Goal: Task Accomplishment & Management: Complete application form

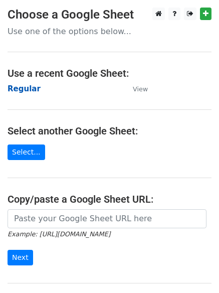
click at [14, 87] on strong "Regular" at bounding box center [24, 88] width 33 height 9
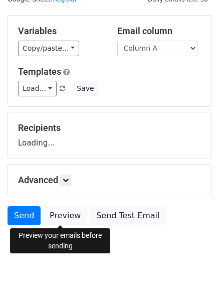
scroll to position [57, 0]
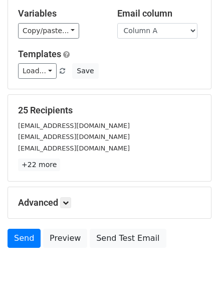
click at [74, 203] on h5 "Advanced" at bounding box center [109, 202] width 183 height 11
click at [71, 201] on link at bounding box center [65, 202] width 11 height 11
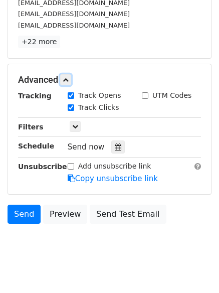
scroll to position [181, 0]
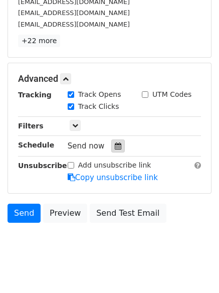
click at [116, 140] on div at bounding box center [118, 145] width 14 height 13
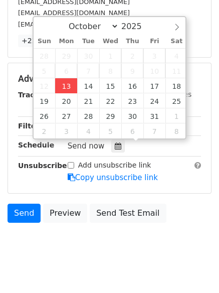
type input "2025-10-13 12:00"
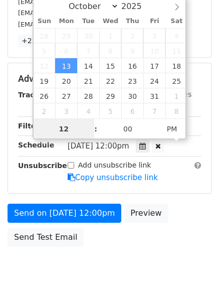
scroll to position [1, 0]
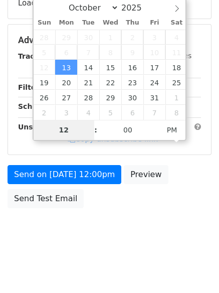
type input "4"
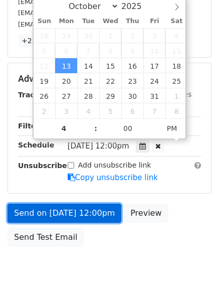
type input "2025-10-13 16:00"
click at [67, 215] on link "Send on Oct 13 at 12:00pm" at bounding box center [65, 213] width 114 height 19
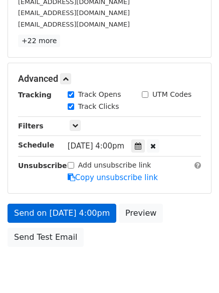
scroll to position [179, 0]
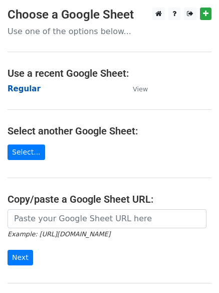
click at [22, 91] on strong "Regular" at bounding box center [24, 88] width 33 height 9
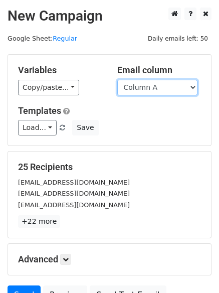
click at [134, 92] on select "Column A Column B Column C Column D Column E Column F" at bounding box center [157, 88] width 80 height 16
select select "Column B"
click at [117, 80] on select "Column A Column B Column C Column D Column E Column F" at bounding box center [157, 88] width 80 height 16
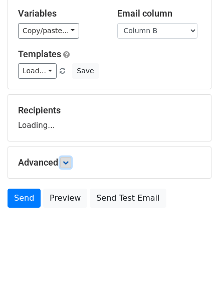
click at [64, 162] on link at bounding box center [65, 162] width 11 height 11
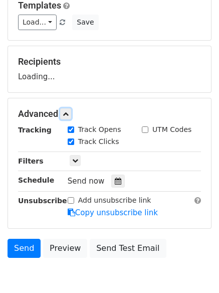
scroll to position [155, 0]
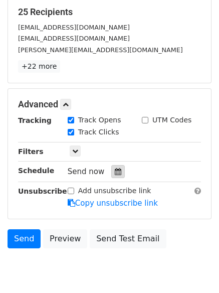
click at [115, 171] on icon at bounding box center [118, 171] width 7 height 7
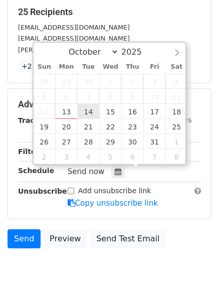
type input "2025-10-14 12:00"
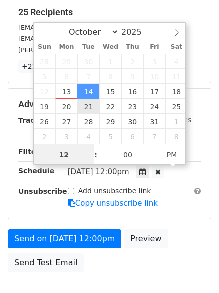
scroll to position [1, 0]
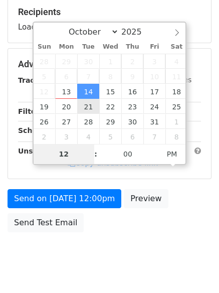
type input "5"
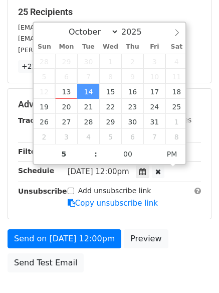
type input "2025-10-14 17:00"
click at [107, 261] on div "Send on Oct 14 at 12:00pm Preview Send Test Email" at bounding box center [109, 253] width 219 height 48
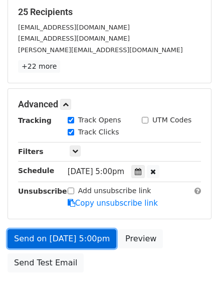
click at [72, 232] on link "Send on Oct 14 at 5:00pm" at bounding box center [62, 238] width 109 height 19
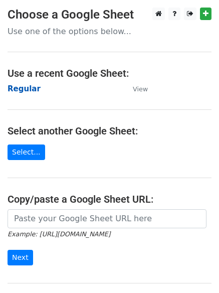
click at [13, 92] on strong "Regular" at bounding box center [24, 88] width 33 height 9
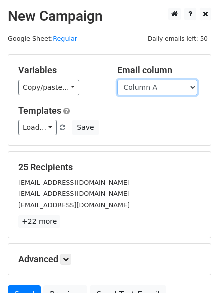
click at [163, 89] on select "Column A Column B Column C Column D Column E Column F" at bounding box center [157, 88] width 80 height 16
select select "Column C"
click at [117, 80] on select "Column A Column B Column C Column D Column E Column F" at bounding box center [157, 88] width 80 height 16
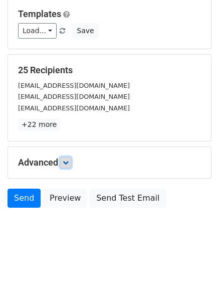
click at [69, 164] on icon at bounding box center [66, 163] width 6 height 6
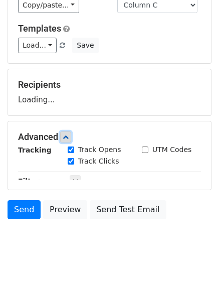
scroll to position [97, 0]
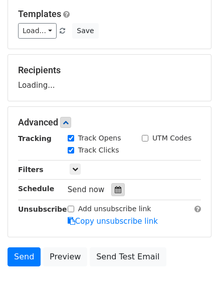
drag, startPoint x: 113, startPoint y: 191, endPoint x: 110, endPoint y: 185, distance: 7.2
click at [115, 190] on icon at bounding box center [118, 189] width 7 height 7
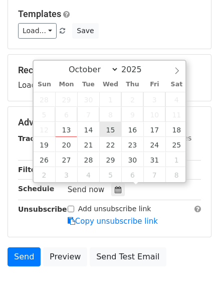
type input "2025-10-15 12:00"
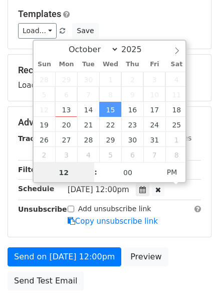
scroll to position [1, 0]
type input "6"
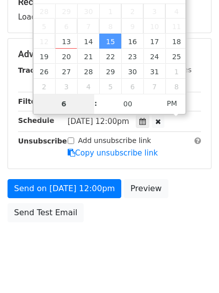
scroll to position [179, 0]
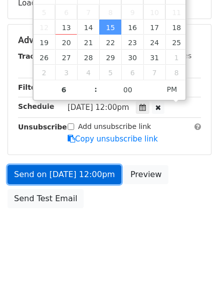
type input "2025-10-15 18:00"
click at [67, 175] on link "Send on Oct 15 at 12:00pm" at bounding box center [65, 174] width 114 height 19
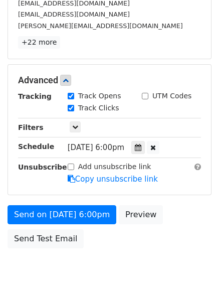
click at [41, 204] on form "Variables Copy/paste... {{Column A}} {{Column B}} {{Column C}} {{Column D}} {{C…" at bounding box center [110, 64] width 204 height 378
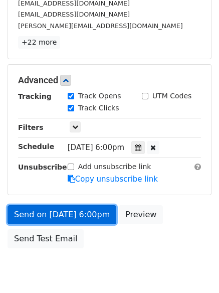
click at [43, 209] on link "Send on Oct 15 at 6:00pm" at bounding box center [62, 214] width 109 height 19
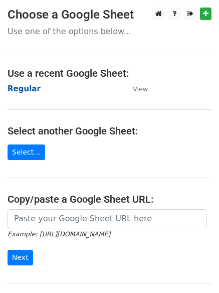
click at [17, 89] on strong "Regular" at bounding box center [24, 88] width 33 height 9
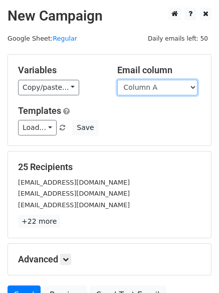
drag, startPoint x: 0, startPoint y: 0, endPoint x: 143, endPoint y: 88, distance: 167.8
click at [143, 88] on select "Column A Column B Column C Column D Column E Column F" at bounding box center [157, 88] width 80 height 16
select select "Column D"
click at [117, 80] on select "Column A Column B Column C Column D Column E Column F" at bounding box center [157, 88] width 80 height 16
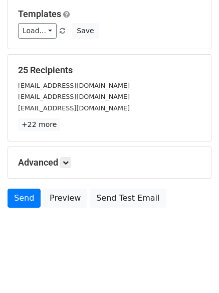
click at [73, 167] on h5 "Advanced" at bounding box center [109, 162] width 183 height 11
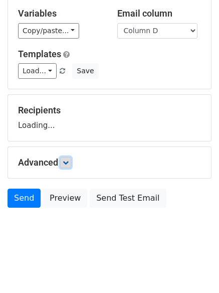
click at [68, 163] on icon at bounding box center [66, 163] width 6 height 6
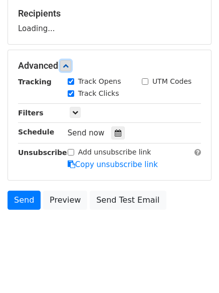
scroll to position [155, 0]
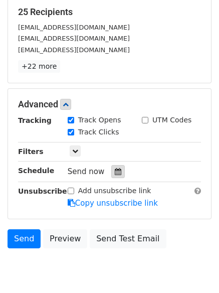
click at [114, 176] on div at bounding box center [118, 171] width 14 height 13
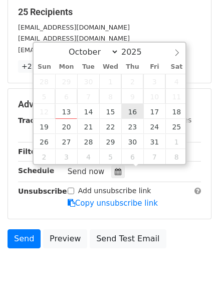
type input "2025-10-16 12:00"
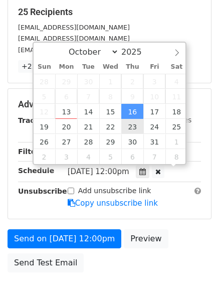
scroll to position [1, 0]
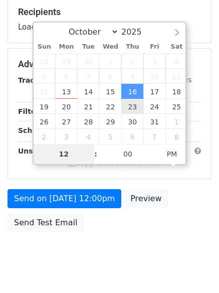
type input "7"
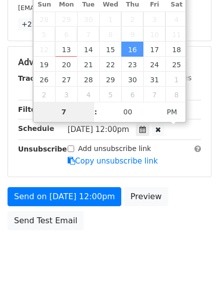
scroll to position [219, 0]
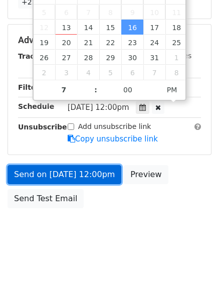
type input "2025-10-16 19:00"
click at [58, 174] on link "Send on Oct 16 at 12:00pm" at bounding box center [65, 174] width 114 height 19
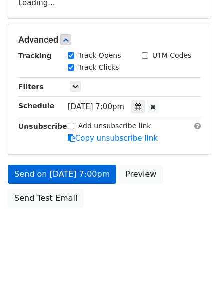
scroll to position [179, 0]
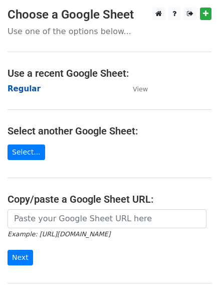
click at [22, 88] on strong "Regular" at bounding box center [24, 88] width 33 height 9
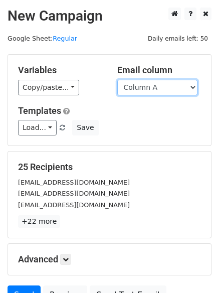
click at [159, 88] on select "Column A Column B Column C Column D Column E Column F" at bounding box center [157, 88] width 80 height 16
select select "Column E"
click at [117, 80] on select "Column A Column B Column C Column D Column E Column F" at bounding box center [157, 88] width 80 height 16
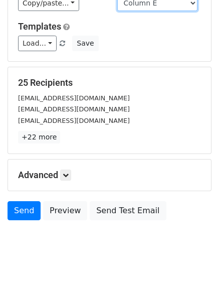
scroll to position [97, 0]
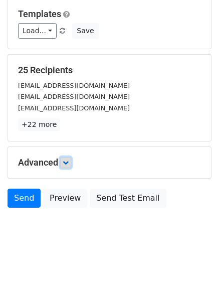
click at [65, 162] on icon at bounding box center [66, 163] width 6 height 6
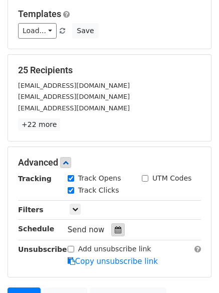
click at [117, 225] on div at bounding box center [118, 229] width 14 height 13
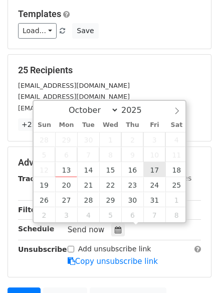
type input "2025-10-17 12:00"
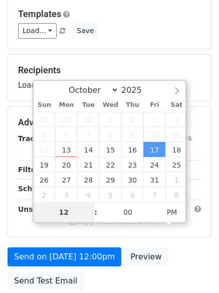
type input "8"
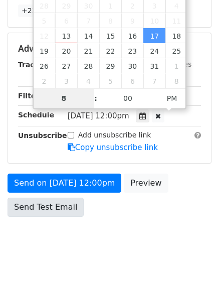
scroll to position [219, 0]
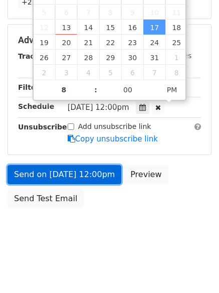
type input "2025-10-17 20:00"
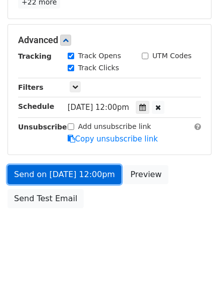
click at [45, 173] on link "Send on Oct 17 at 12:00pm" at bounding box center [65, 174] width 114 height 19
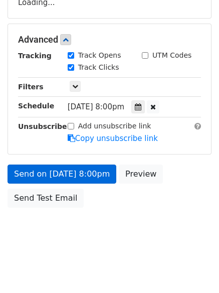
scroll to position [179, 0]
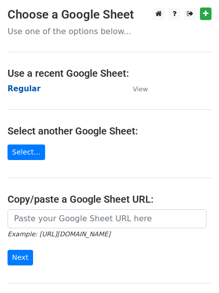
click at [24, 87] on strong "Regular" at bounding box center [24, 88] width 33 height 9
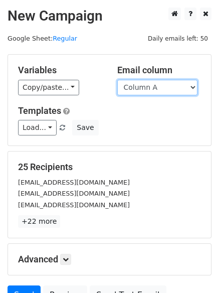
click at [143, 88] on select "Column A Column B Column C Column D Column E Column F" at bounding box center [157, 88] width 80 height 16
select select "Column F"
click at [117, 80] on select "Column A Column B Column C Column D Column E Column F" at bounding box center [157, 88] width 80 height 16
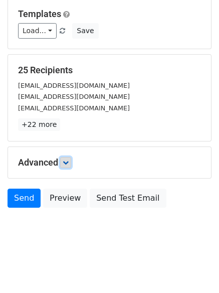
click at [64, 164] on link at bounding box center [65, 162] width 11 height 11
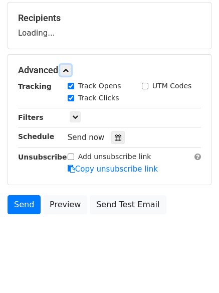
scroll to position [150, 0]
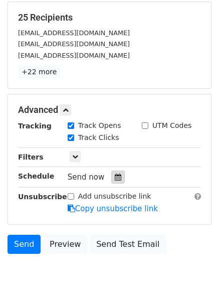
click at [115, 177] on icon at bounding box center [118, 177] width 7 height 7
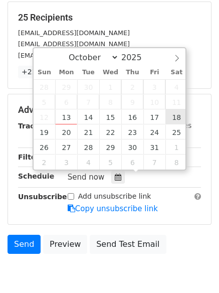
type input "[DATE] 12:00"
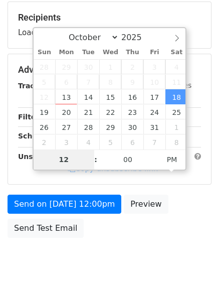
type input "9"
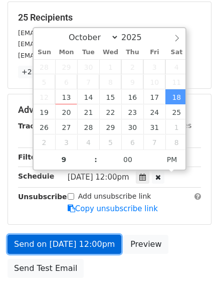
type input "[DATE] 21:00"
click at [92, 243] on link "Send on [DATE] 12:00pm" at bounding box center [65, 244] width 114 height 19
